Goal: Information Seeking & Learning: Learn about a topic

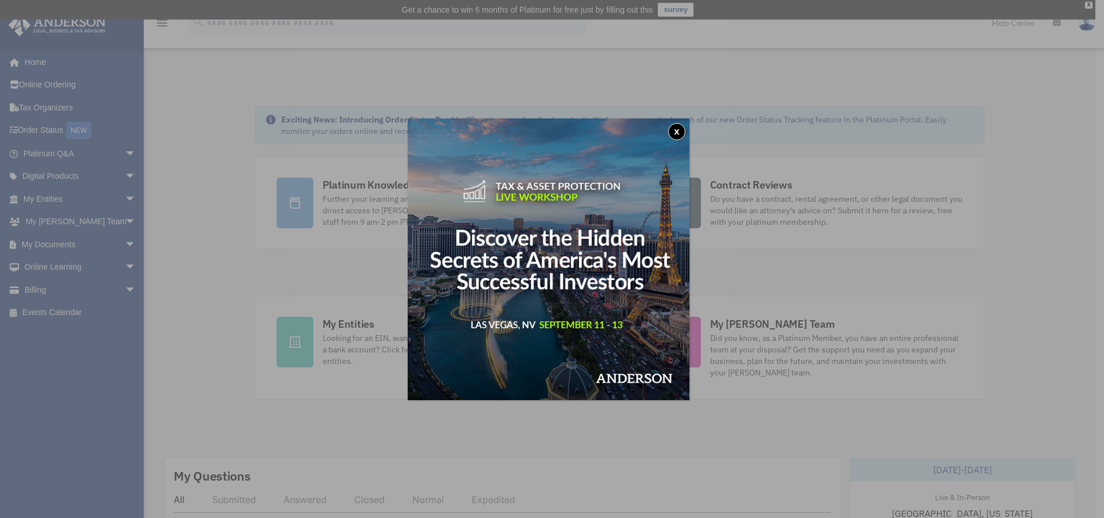
click at [679, 131] on button "x" at bounding box center [676, 131] width 17 height 17
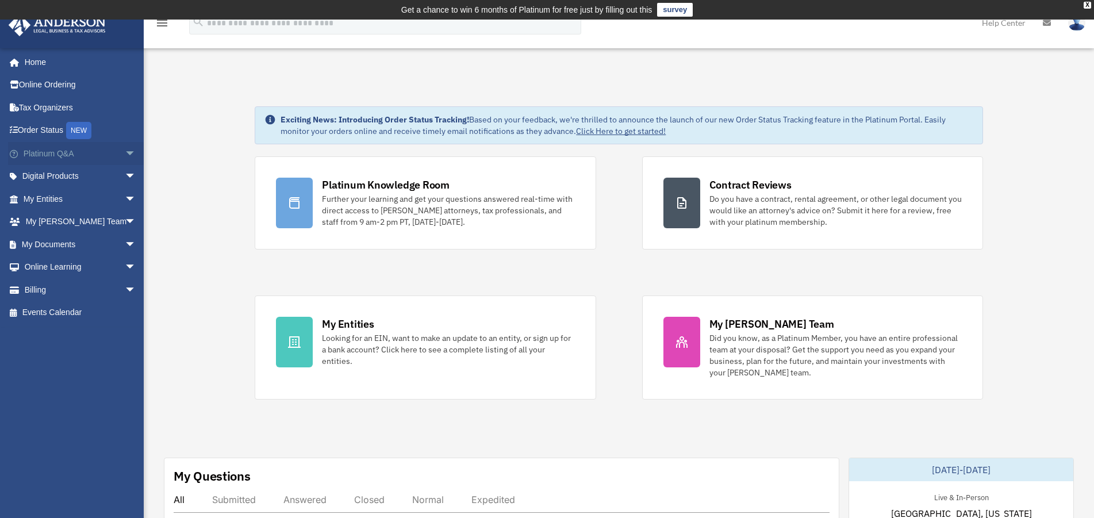
click at [43, 156] on link "Platinum Q&A arrow_drop_down" at bounding box center [80, 153] width 145 height 23
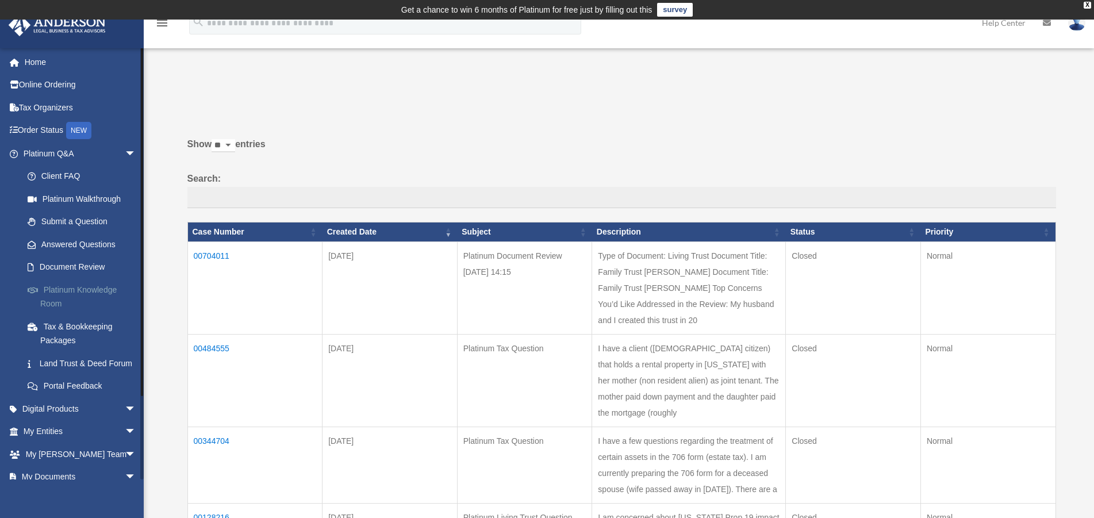
click at [62, 290] on link "Platinum Knowledge Room" at bounding box center [84, 296] width 137 height 37
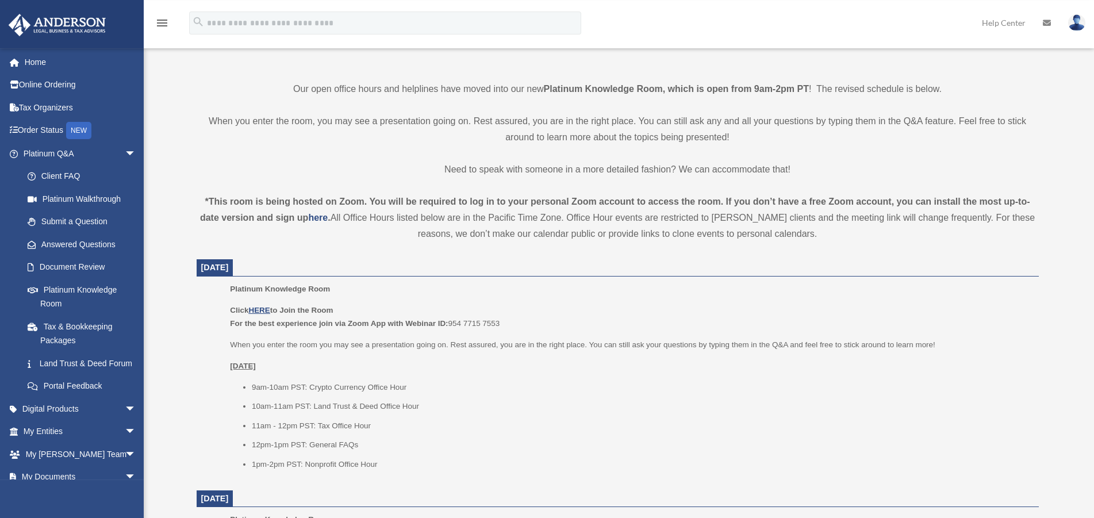
scroll to position [469, 0]
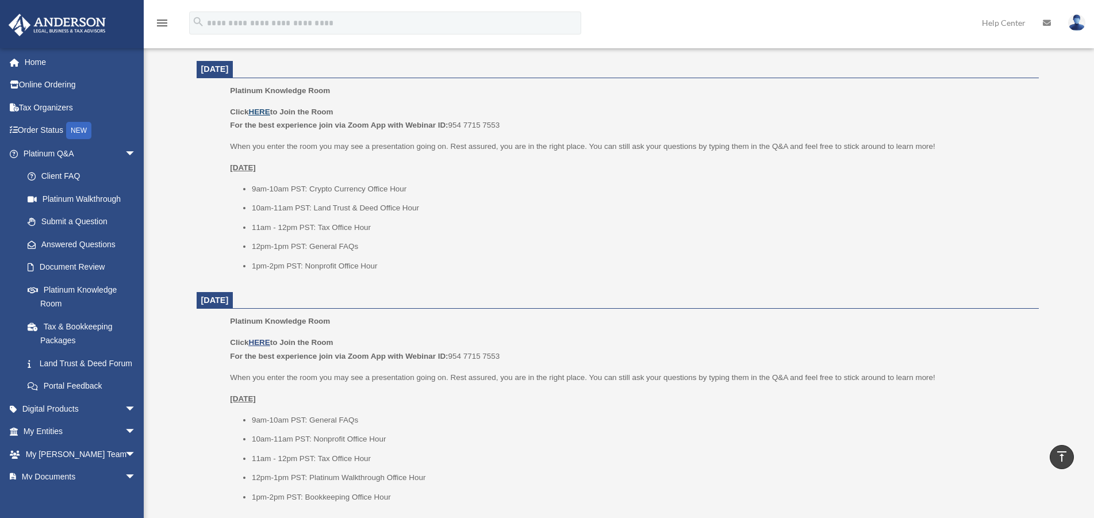
click at [260, 109] on u "HERE" at bounding box center [258, 112] width 21 height 9
